Goal: Transaction & Acquisition: Purchase product/service

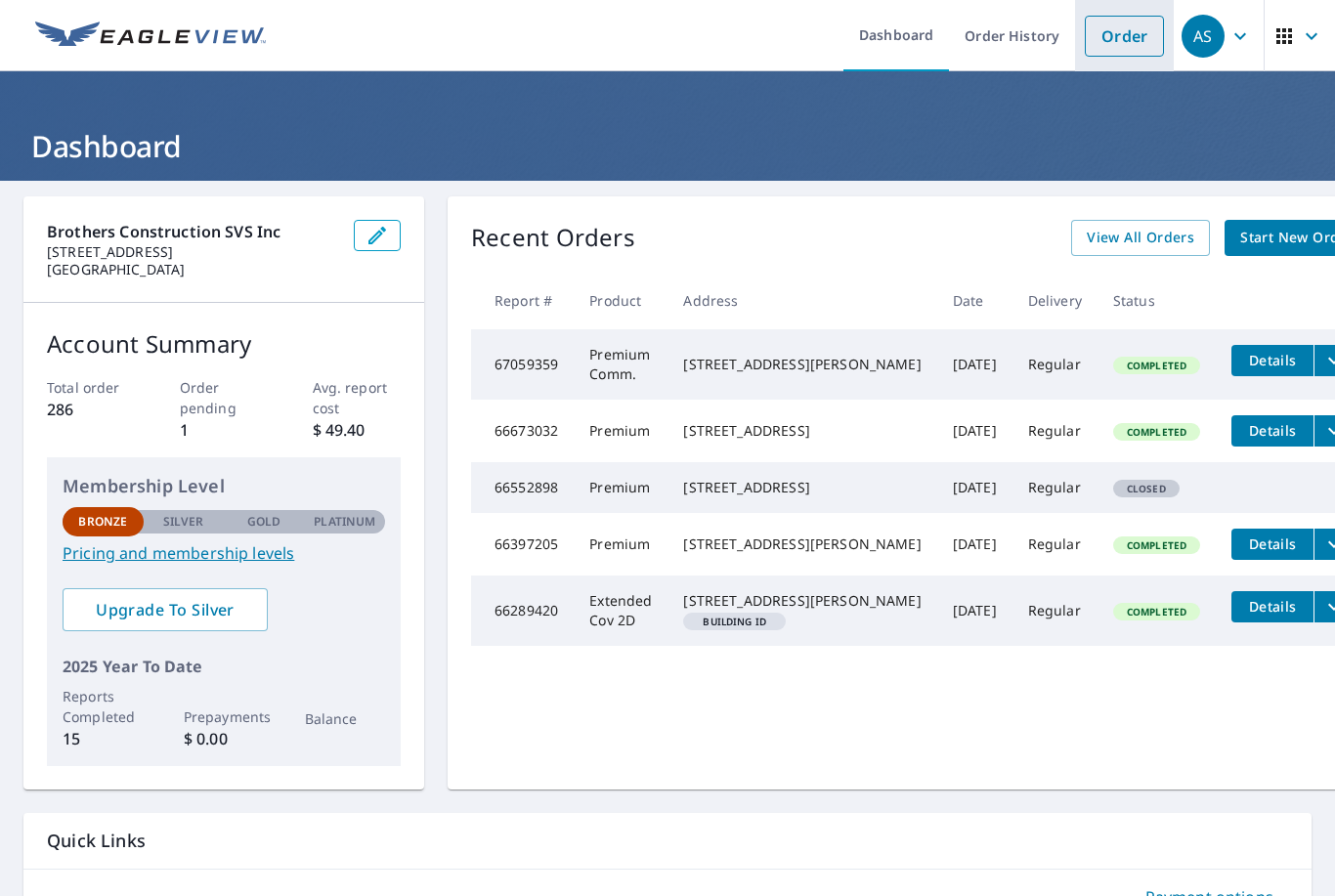
click at [1108, 38] on link "Order" at bounding box center [1125, 36] width 80 height 41
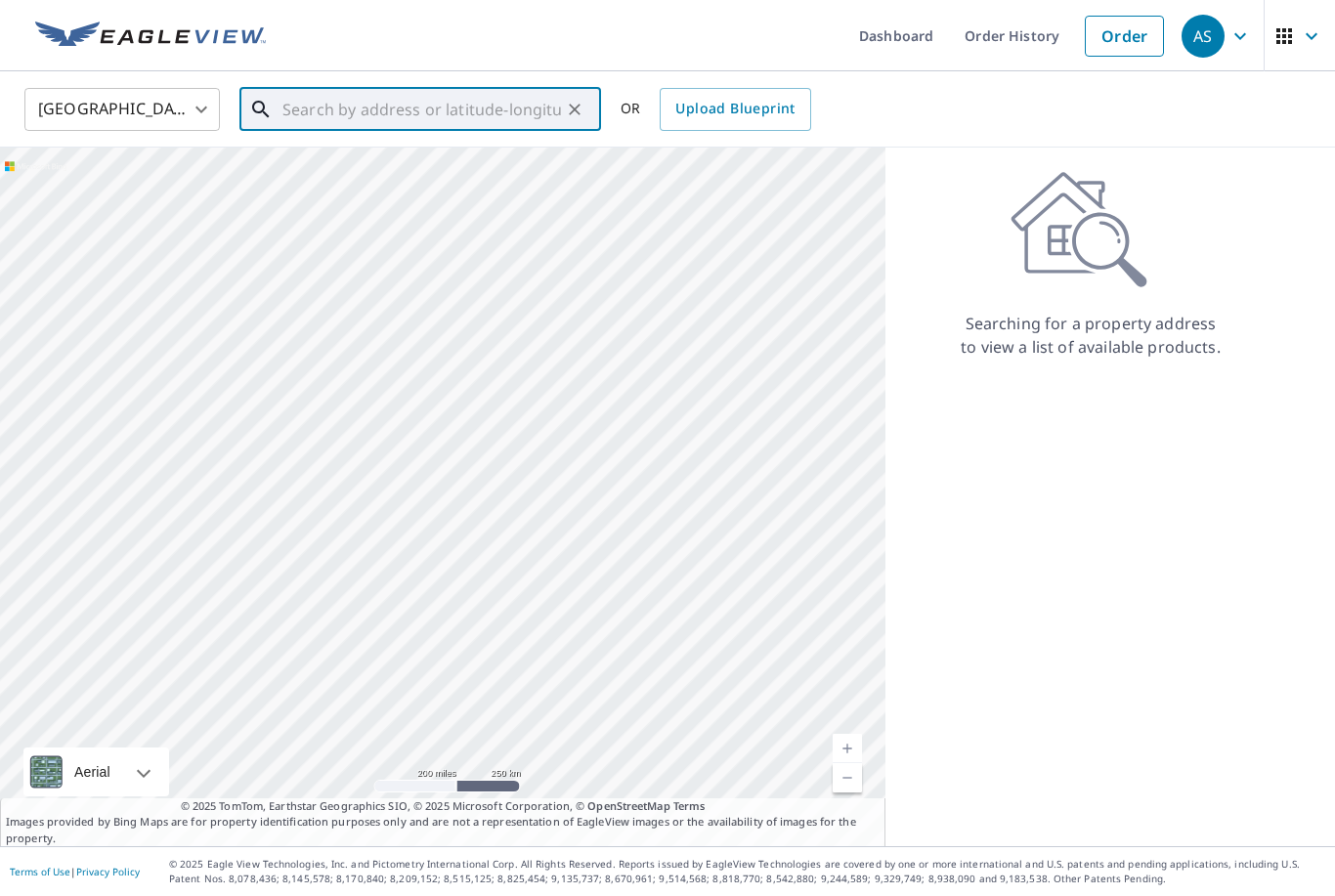
click at [441, 110] on input "text" at bounding box center [422, 109] width 279 height 55
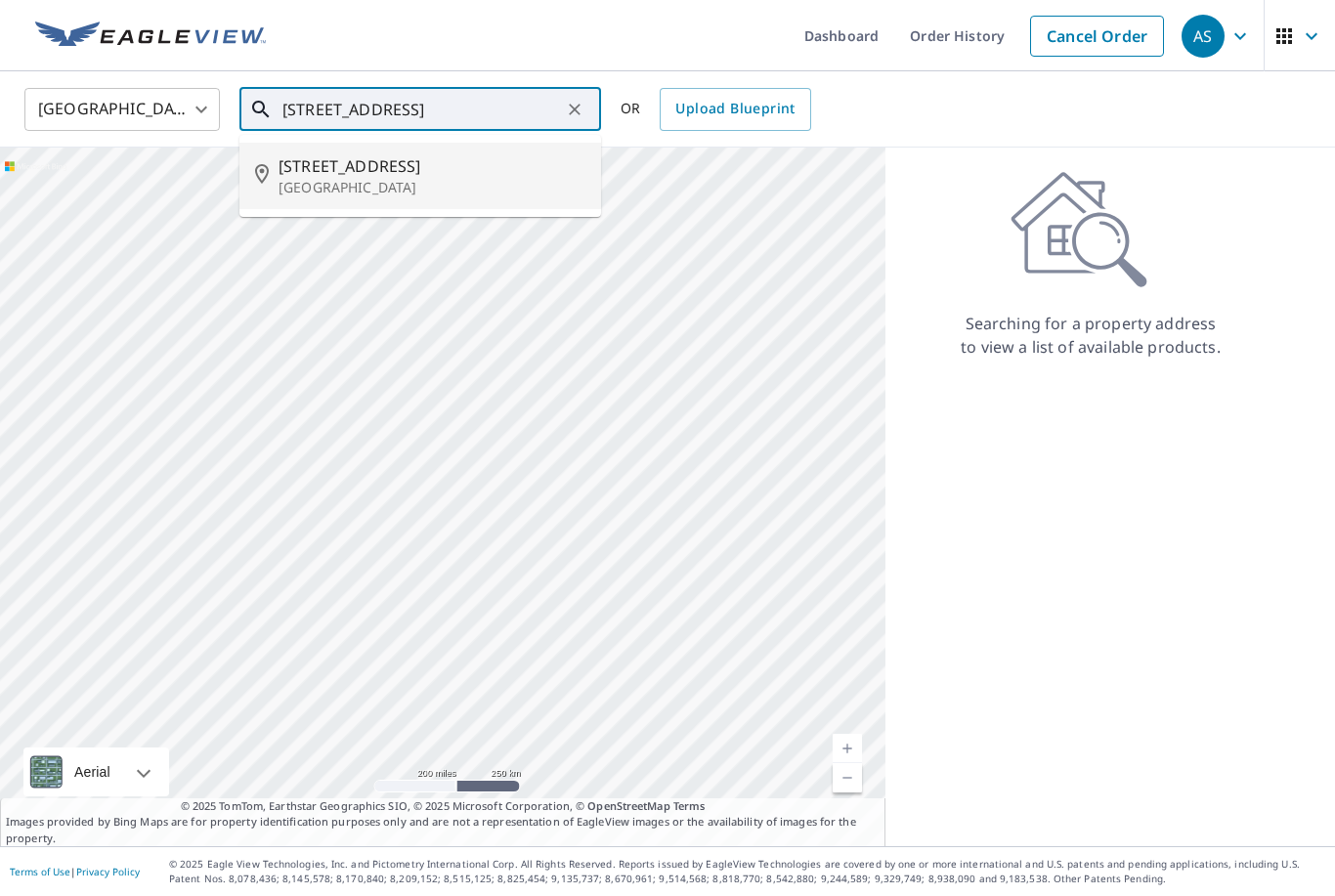
click at [339, 181] on p "[GEOGRAPHIC_DATA]" at bounding box center [432, 188] width 307 height 20
type input "[STREET_ADDRESS][PERSON_NAME]"
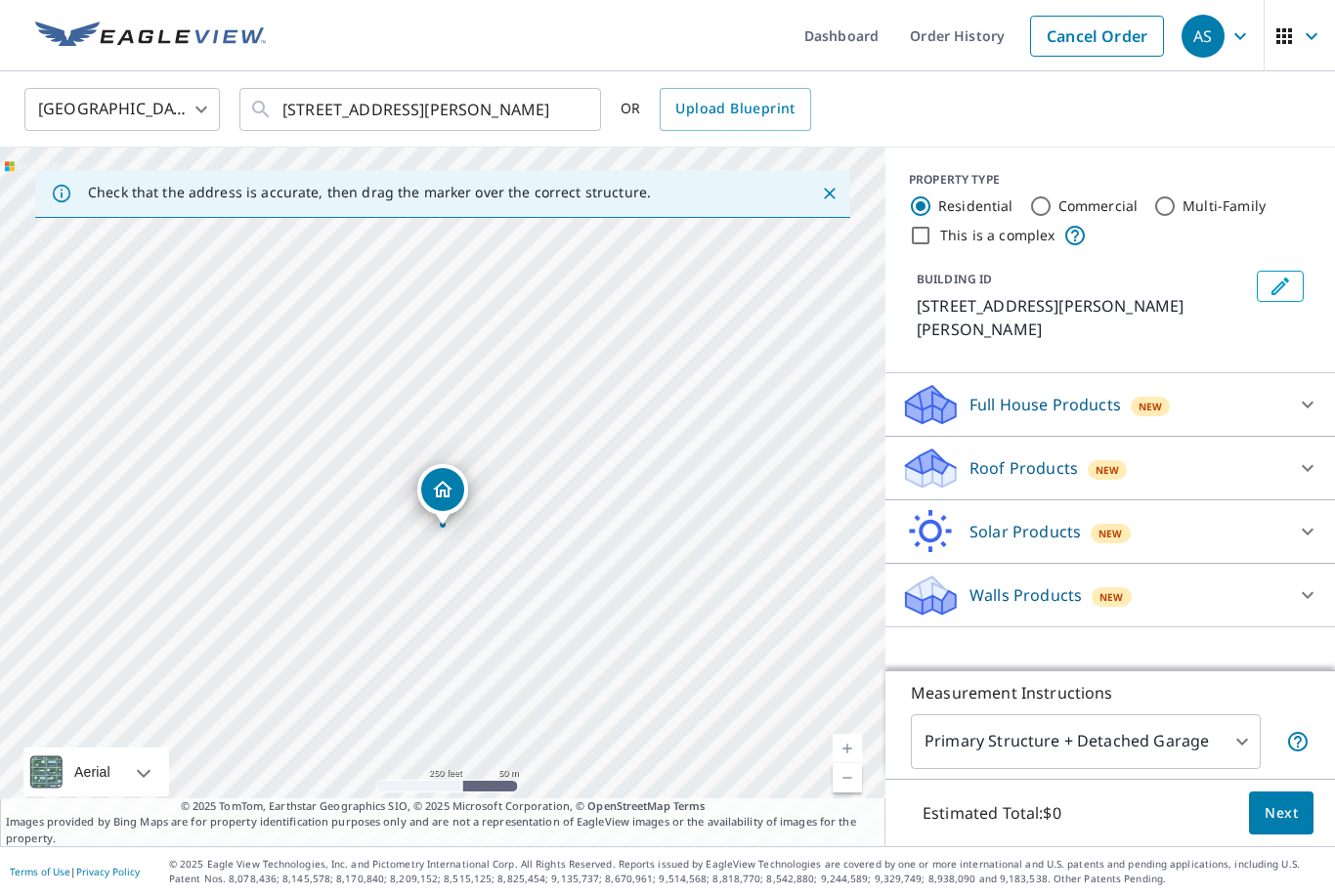
click at [572, 106] on div at bounding box center [574, 109] width 26 height 28
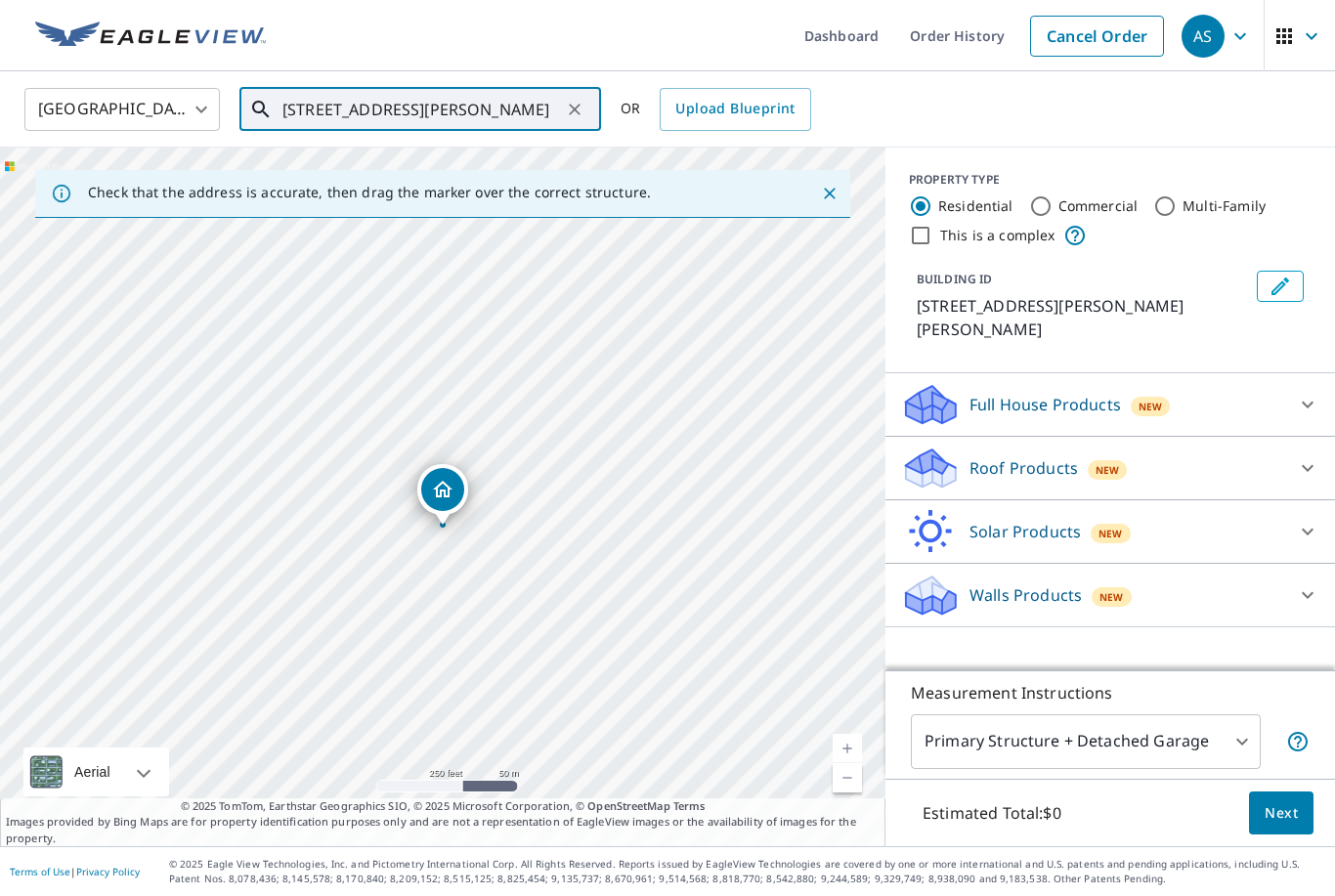
click at [257, 99] on icon at bounding box center [262, 109] width 24 height 24
click at [262, 122] on div "[STREET_ADDRESS][PERSON_NAME] ​" at bounding box center [421, 108] width 362 height 43
click at [829, 196] on icon "Close" at bounding box center [830, 194] width 20 height 20
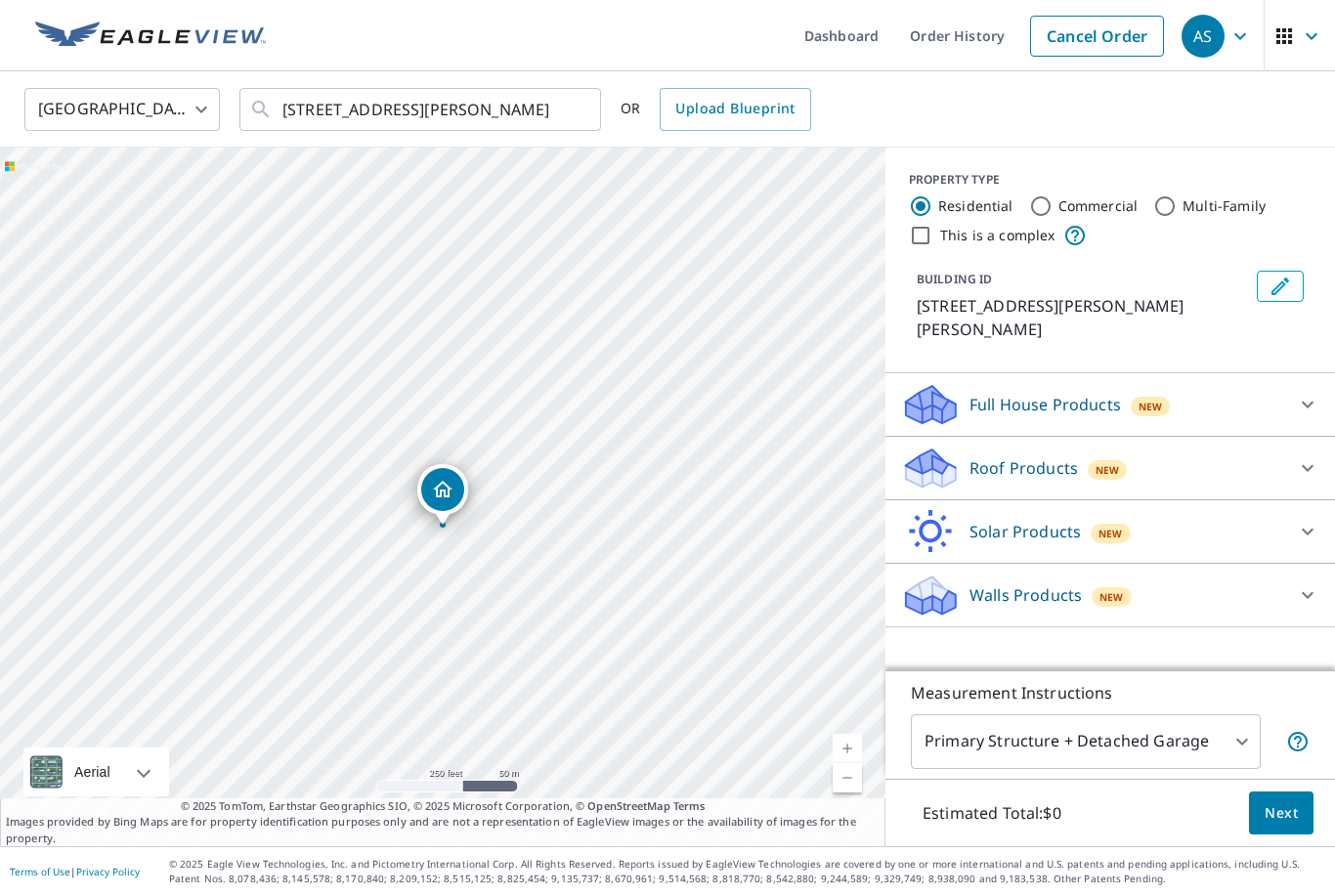
click at [590, 116] on div "[STREET_ADDRESS][PERSON_NAME] ​" at bounding box center [421, 108] width 362 height 43
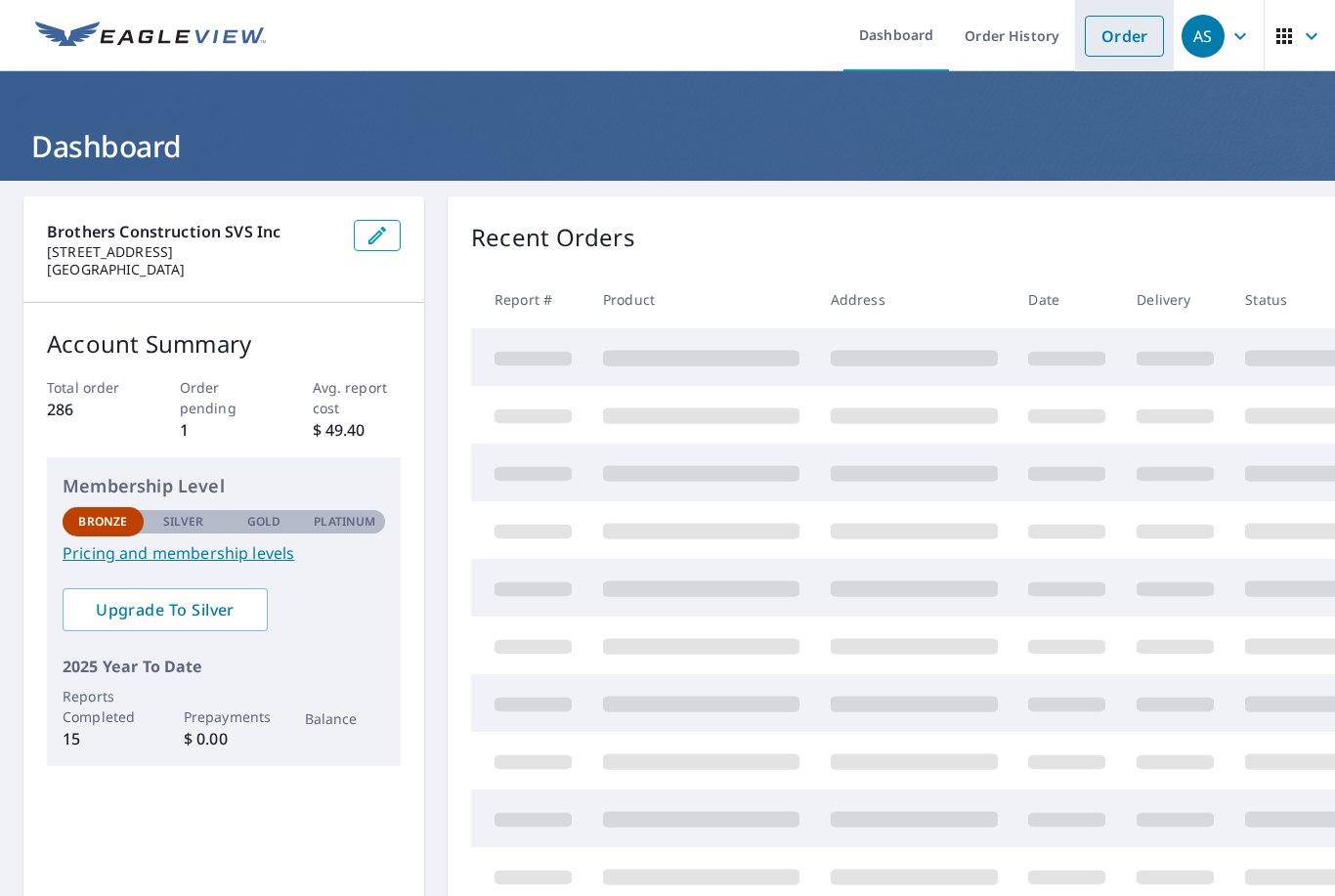
click at [1138, 37] on link "Order" at bounding box center [1125, 36] width 80 height 41
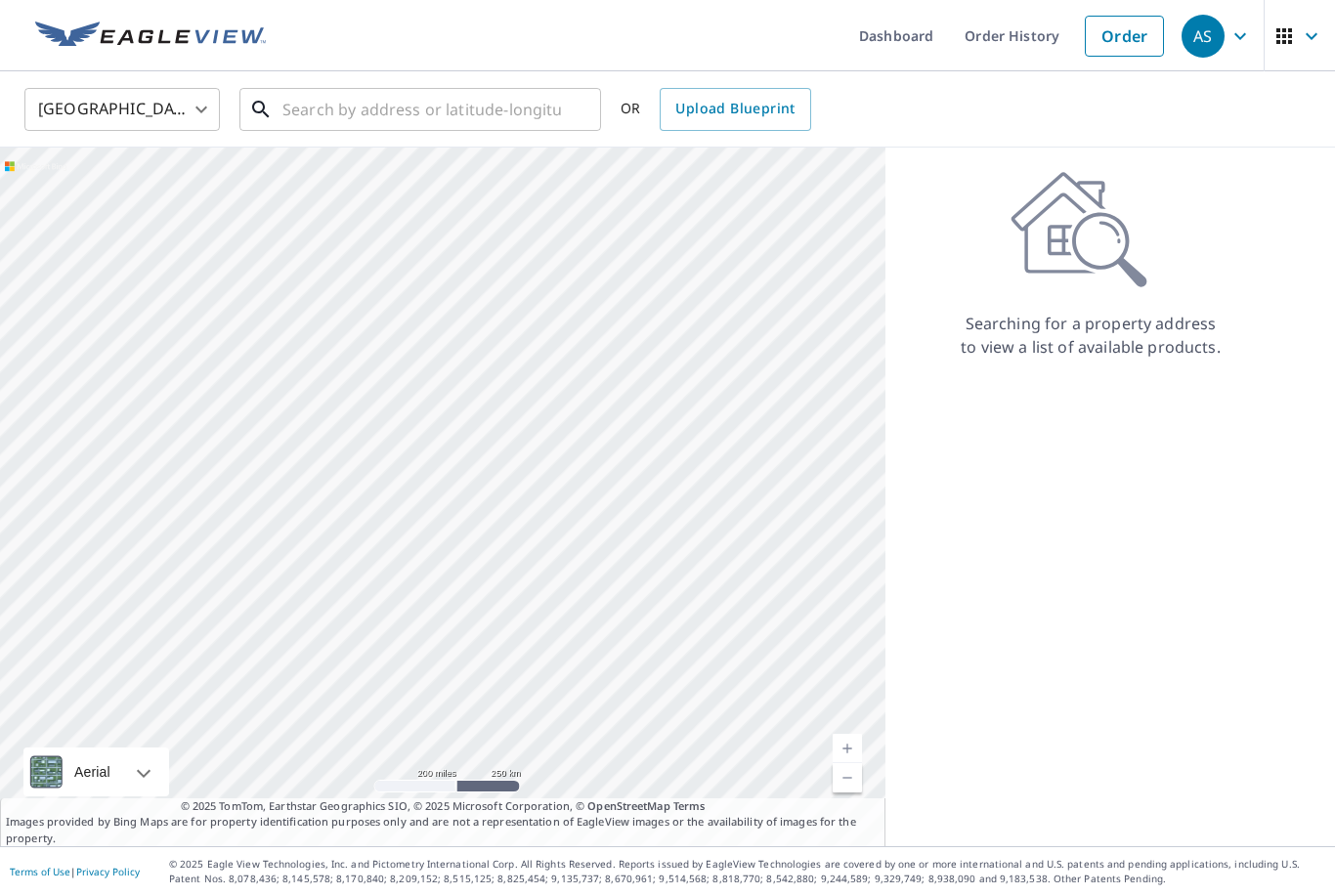
click at [454, 112] on input "text" at bounding box center [422, 109] width 279 height 55
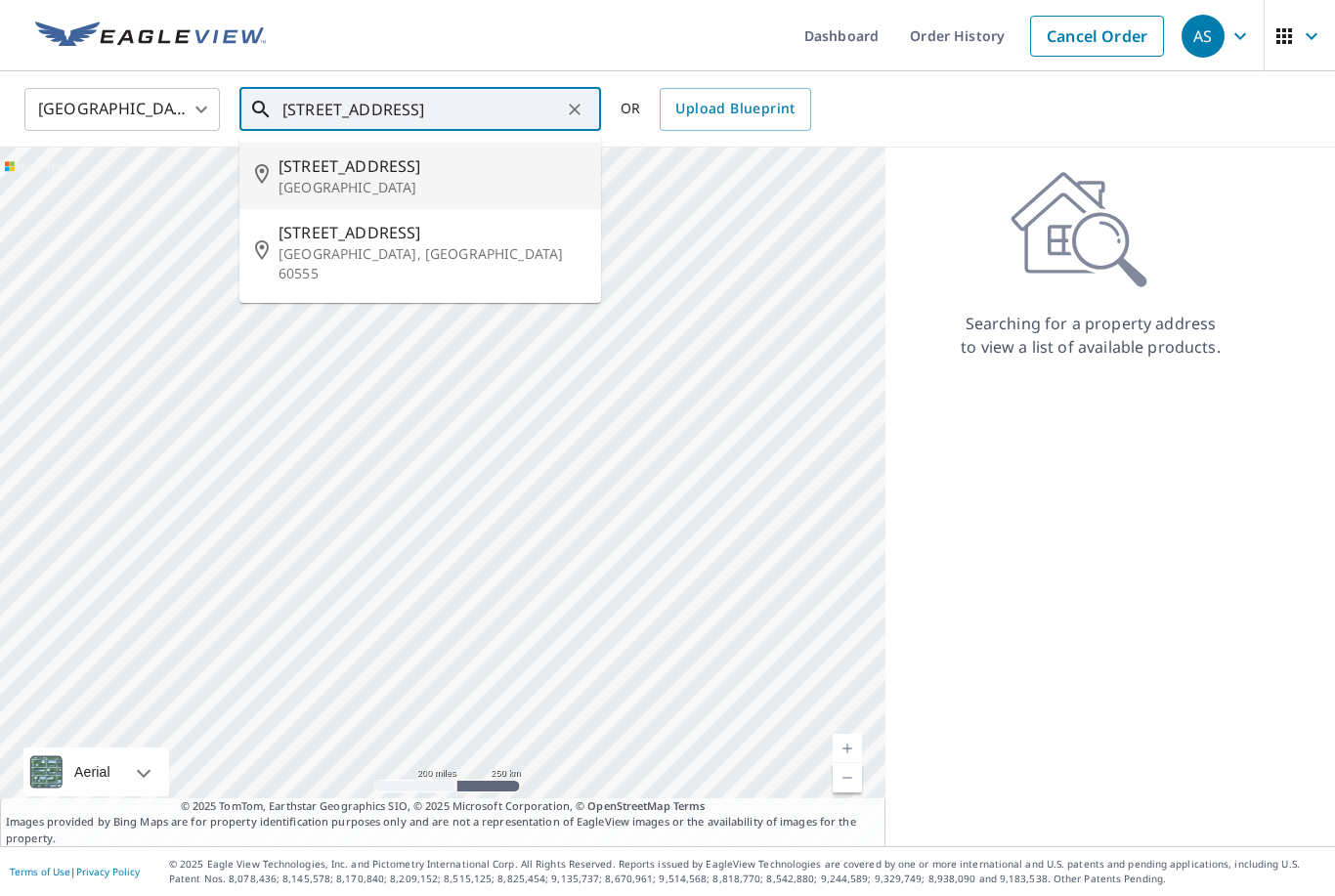
click at [361, 195] on p "[GEOGRAPHIC_DATA]" at bounding box center [432, 188] width 307 height 20
type input "[STREET_ADDRESS][PERSON_NAME]"
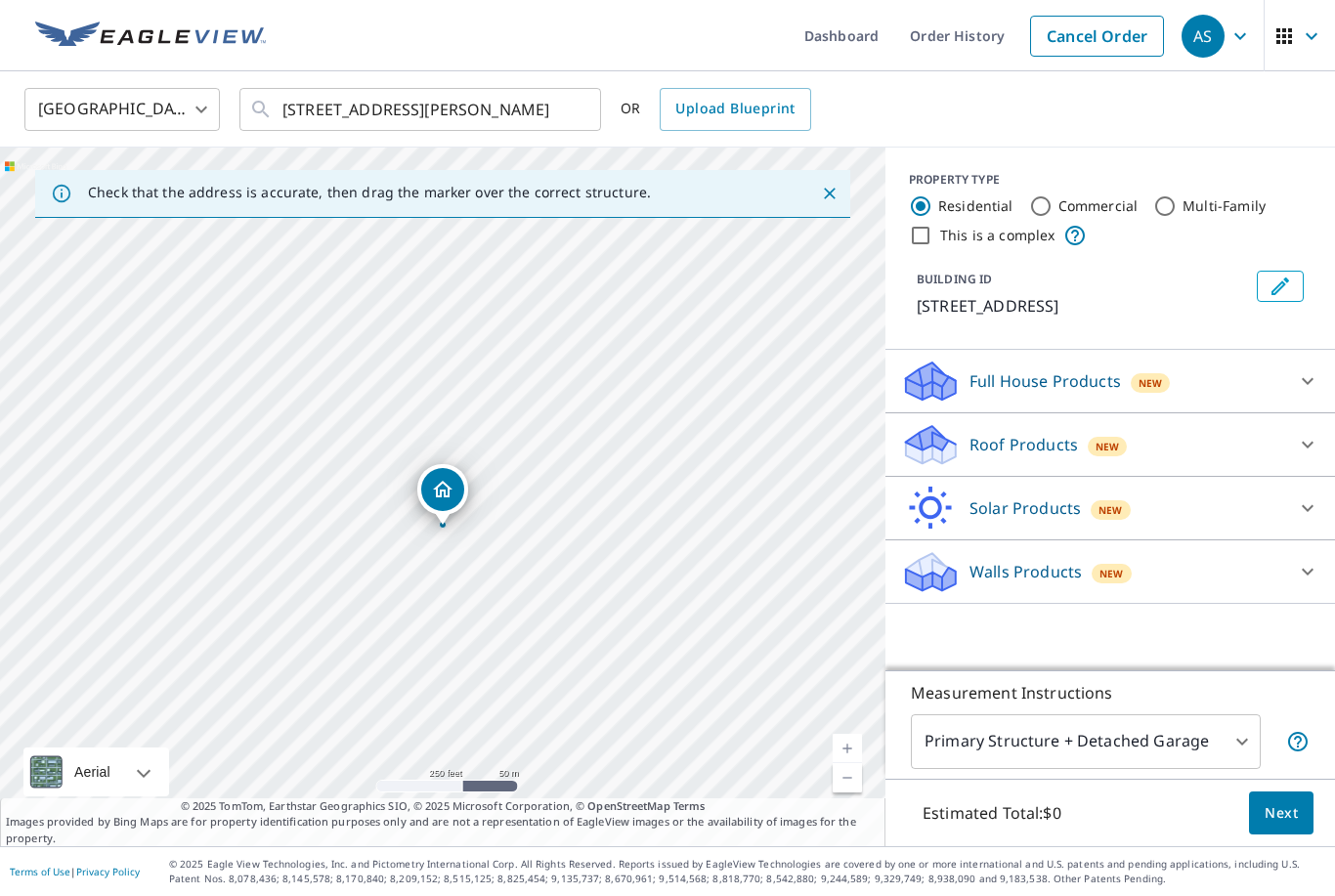
click at [475, 527] on div "[STREET_ADDRESS][PERSON_NAME]" at bounding box center [443, 496] width 885 height 698
click at [464, 530] on div "[STREET_ADDRESS][PERSON_NAME]" at bounding box center [443, 496] width 885 height 698
click at [438, 545] on div "[STREET_ADDRESS][PERSON_NAME]" at bounding box center [443, 496] width 885 height 698
click at [473, 543] on div "[STREET_ADDRESS][PERSON_NAME]" at bounding box center [443, 496] width 885 height 698
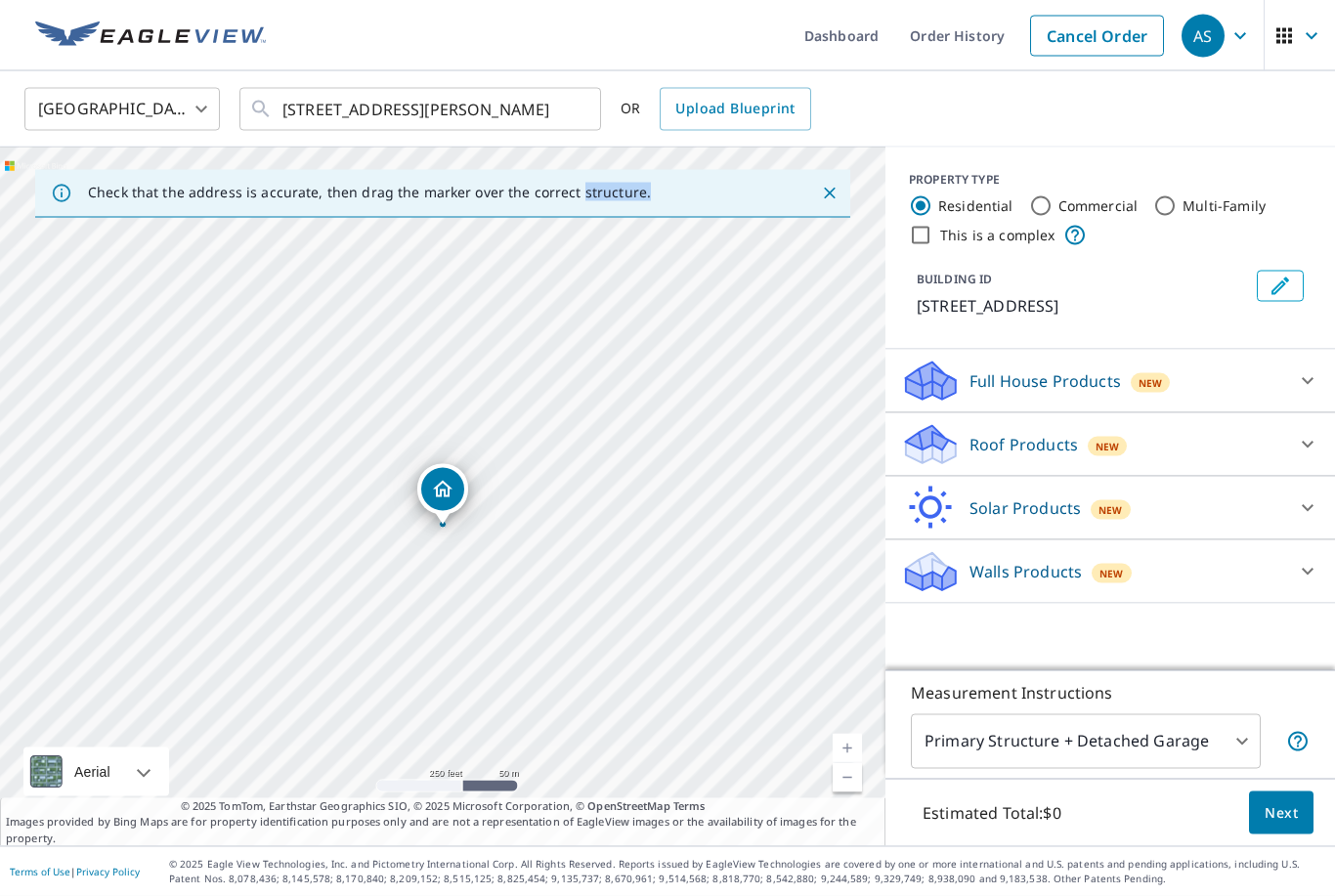
scroll to position [63, 0]
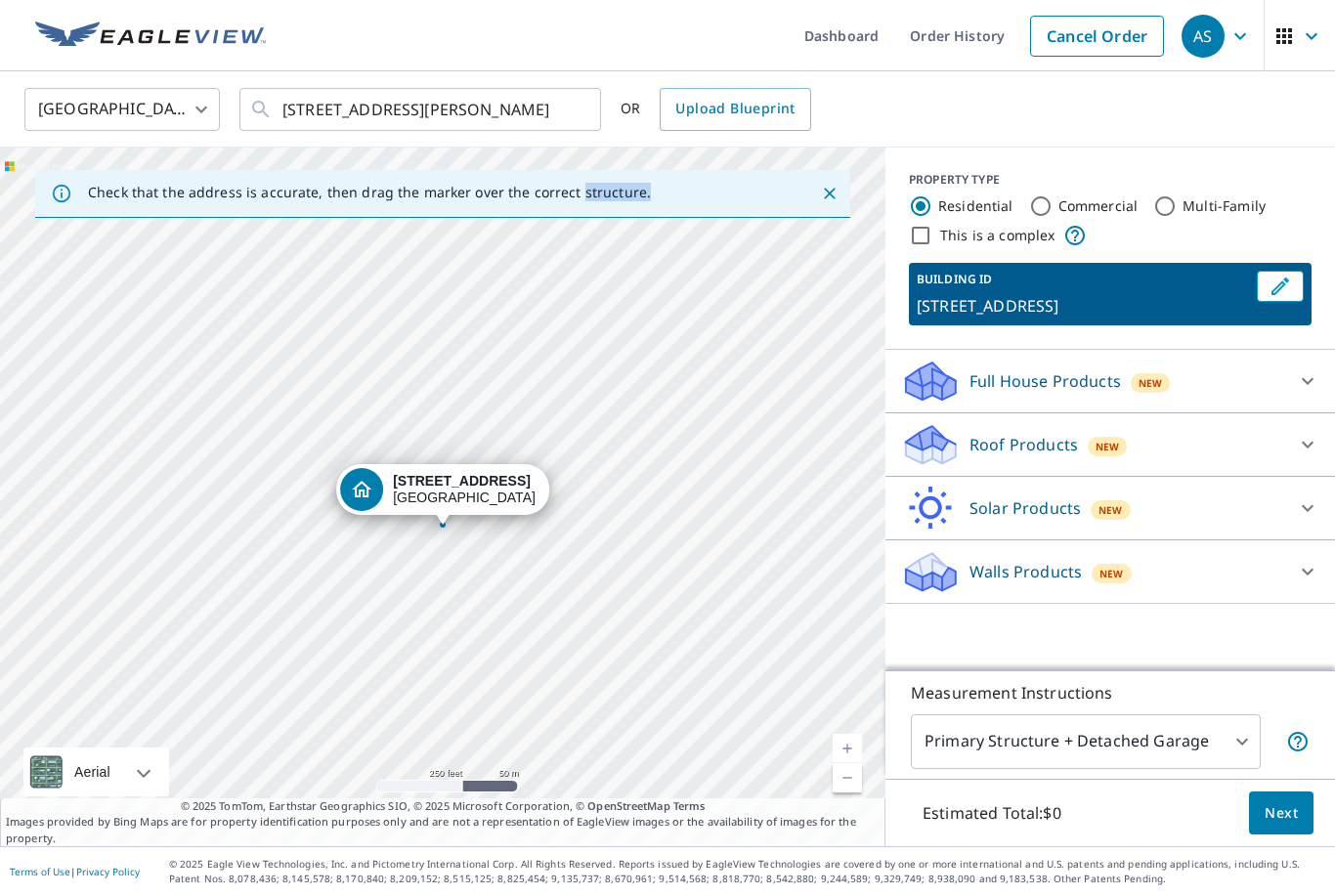
click at [1291, 809] on span "Next" at bounding box center [1280, 813] width 33 height 25
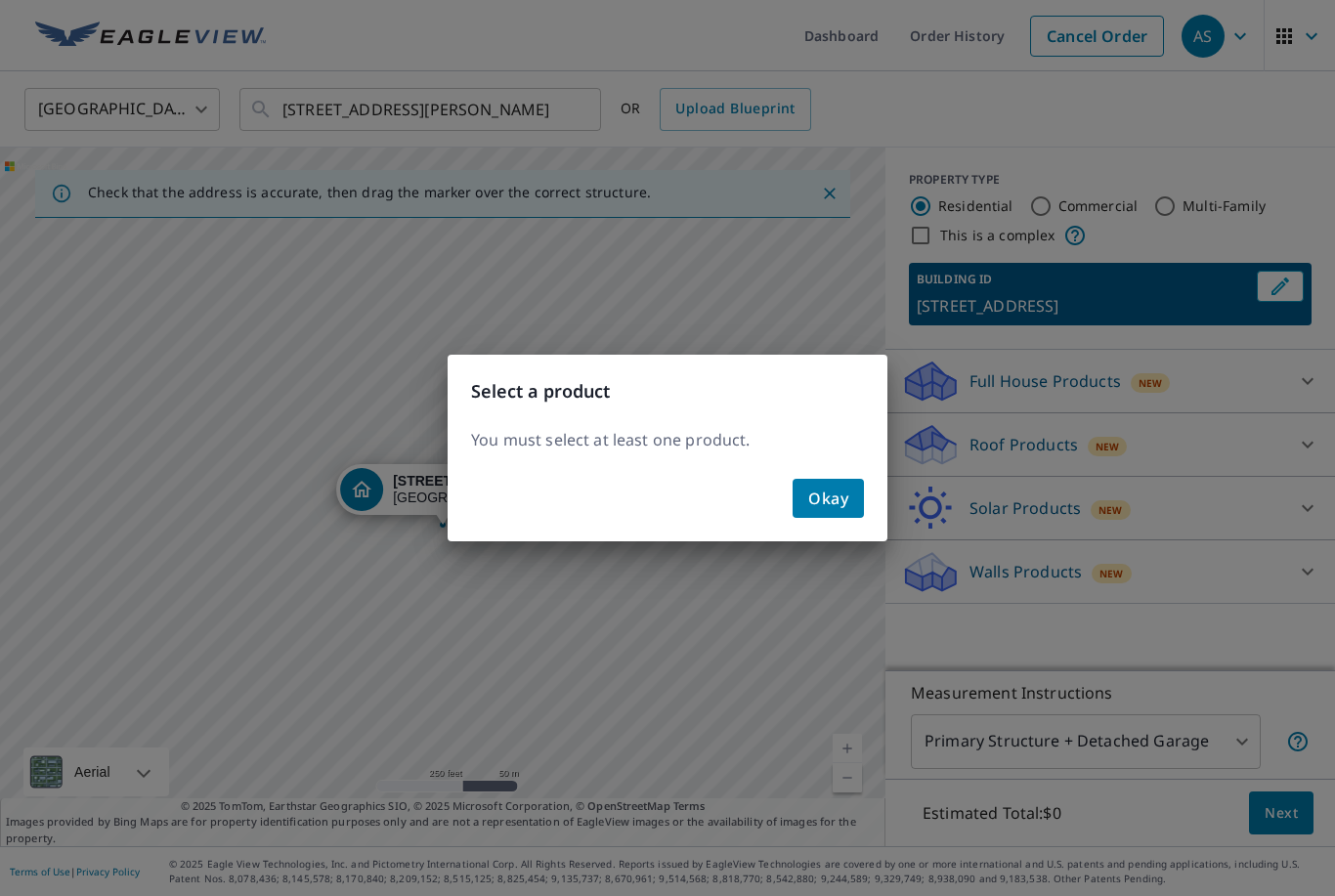
click at [830, 485] on span "Okay" at bounding box center [829, 498] width 40 height 28
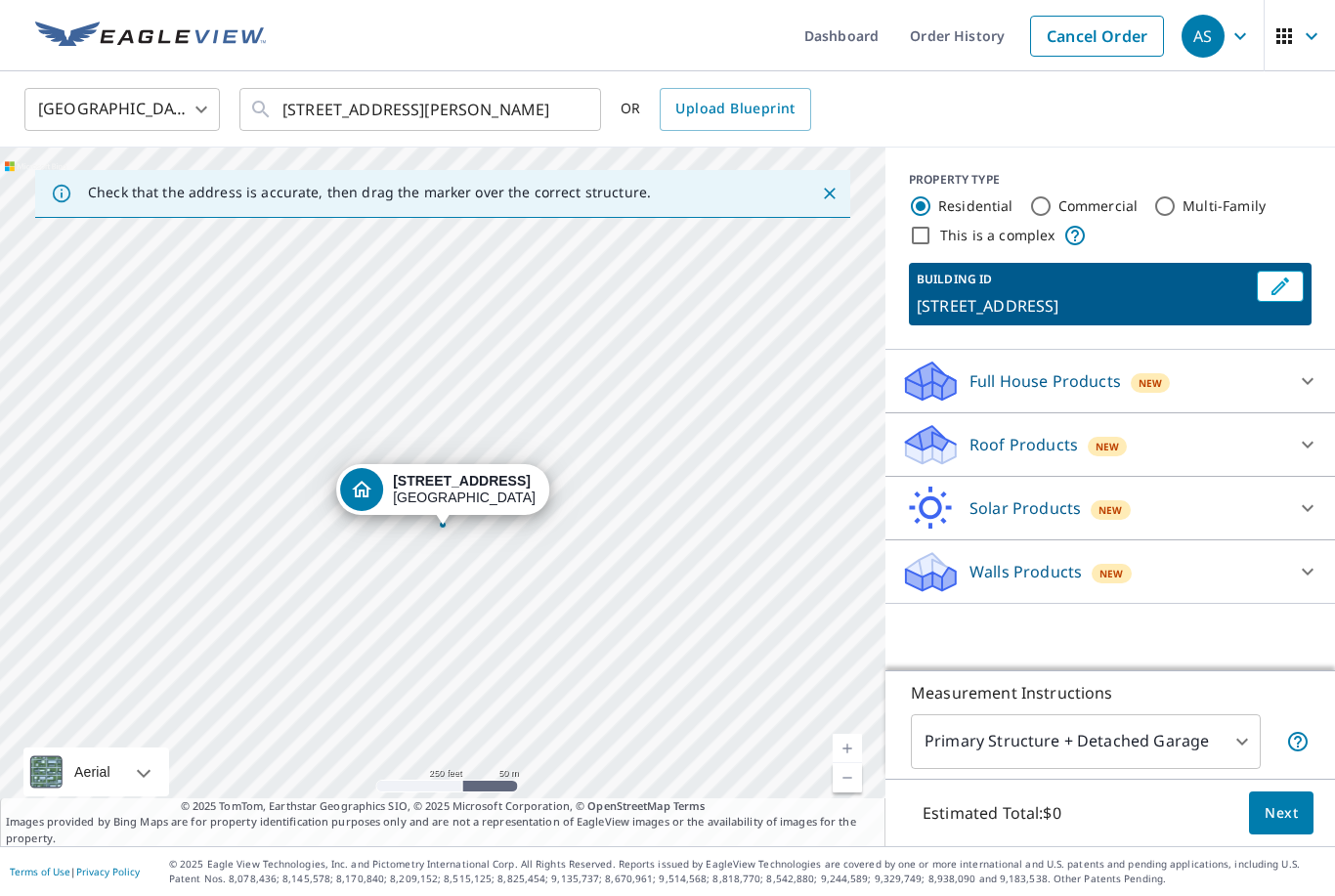
click at [1216, 359] on div "Full House Products New" at bounding box center [1092, 382] width 383 height 46
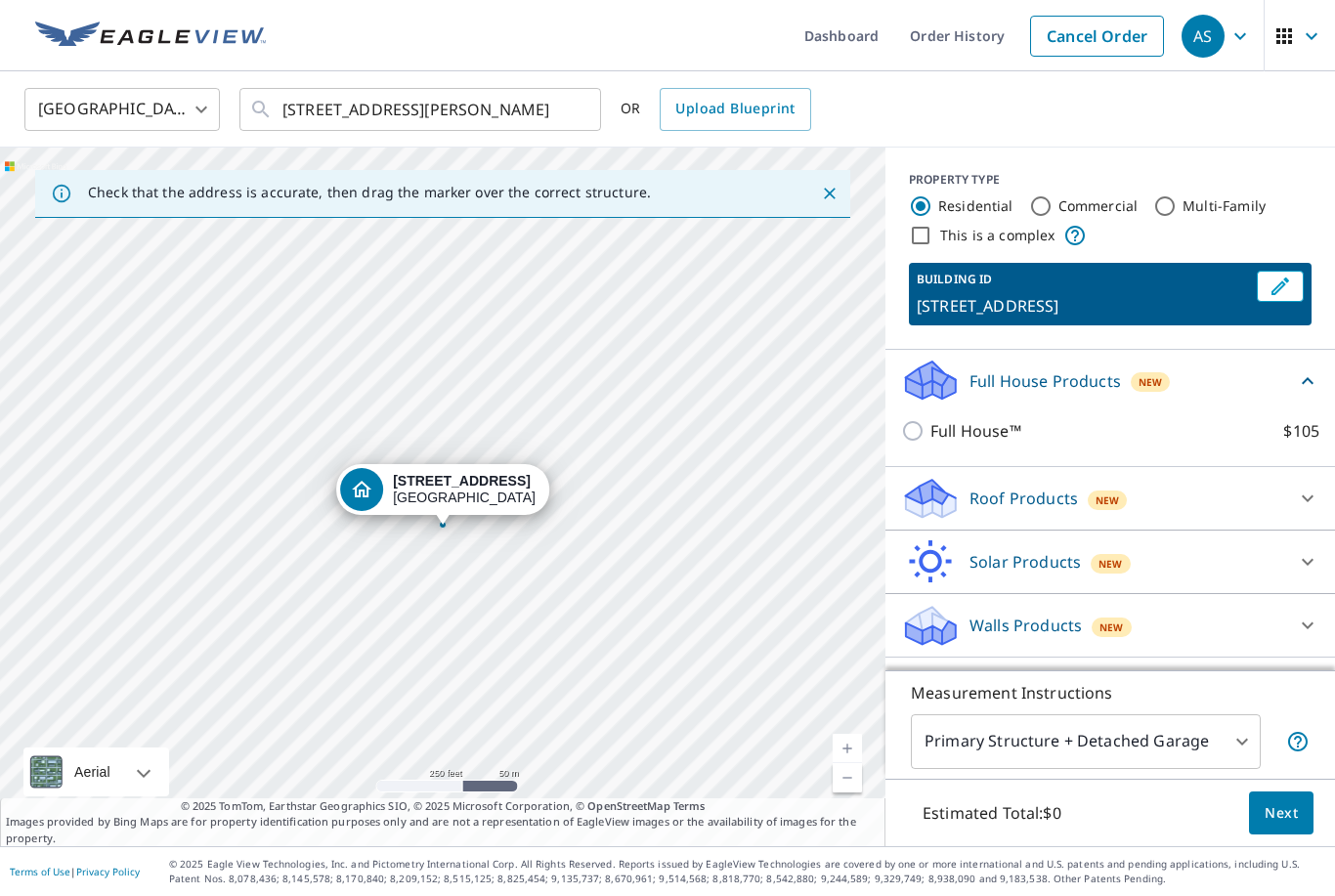
click at [909, 419] on input "Full House™ $105" at bounding box center [915, 431] width 29 height 24
checkbox input "true"
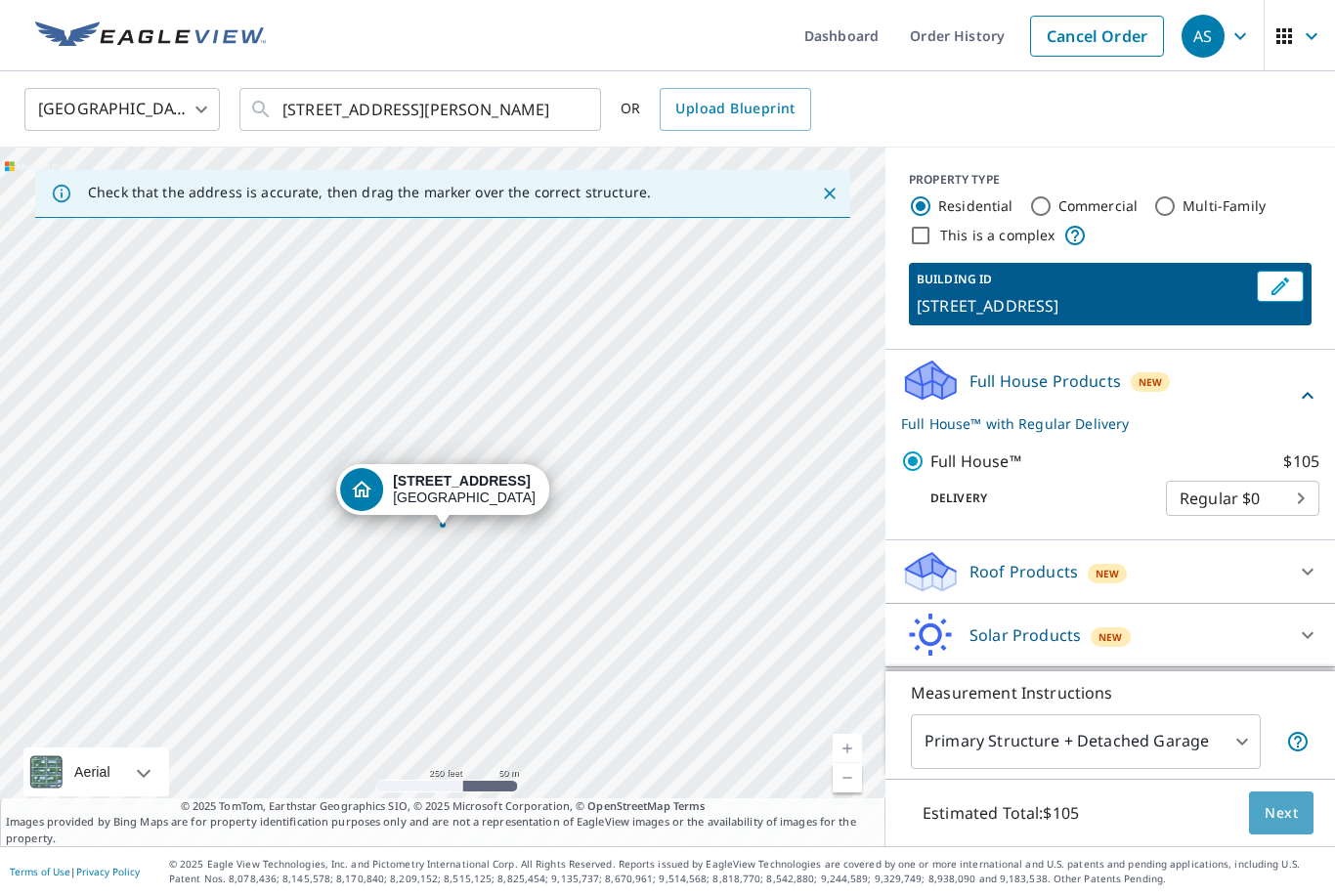
click at [1294, 806] on span "Next" at bounding box center [1280, 813] width 33 height 25
